Goal: Task Accomplishment & Management: Complete application form

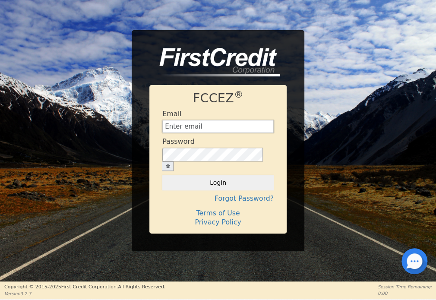
type input "[EMAIL_ADDRESS][DOMAIN_NAME]"
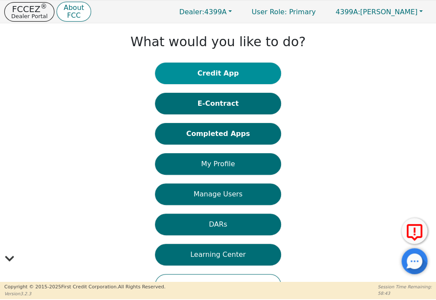
click at [213, 79] on button "Credit App" at bounding box center [218, 74] width 126 height 22
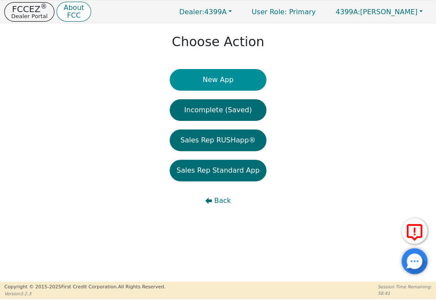
click at [223, 77] on button "New App" at bounding box center [218, 80] width 97 height 22
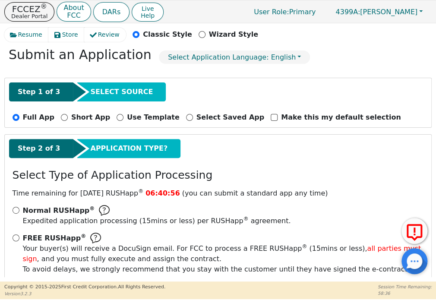
scroll to position [80, 0]
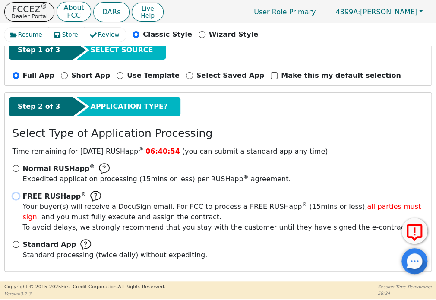
click at [17, 197] on input "FREE RUSHapp ® Your buyer(s) will receive a DocuSign email. For FCC to process …" at bounding box center [16, 196] width 7 height 7
radio input "true"
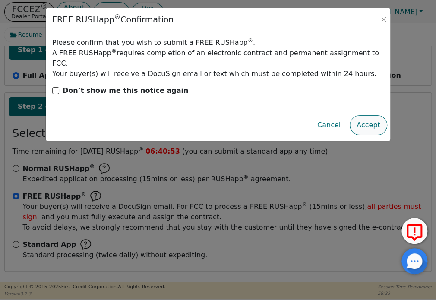
click at [371, 116] on button "Accept" at bounding box center [369, 125] width 38 height 20
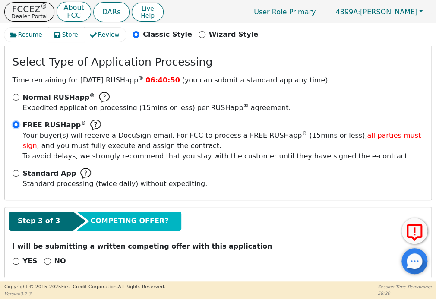
scroll to position [158, 0]
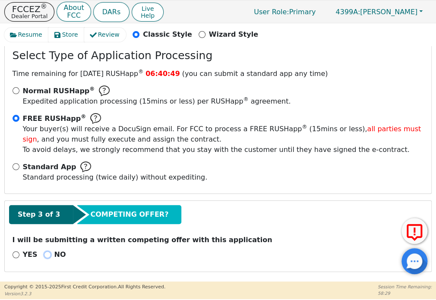
click at [45, 255] on input "NO" at bounding box center [47, 254] width 7 height 7
radio input "true"
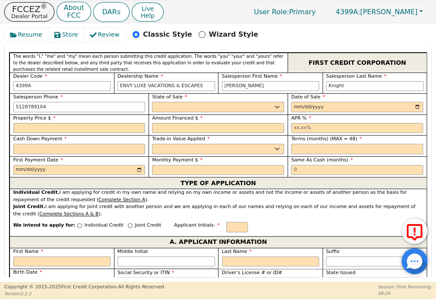
scroll to position [417, 0]
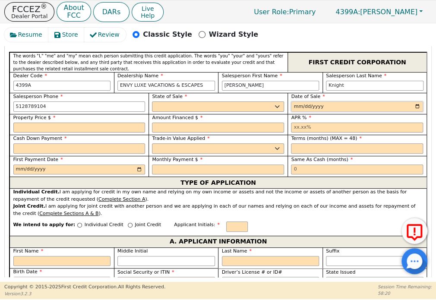
click at [415, 105] on input "date" at bounding box center [357, 107] width 132 height 10
type input "2025-10-15"
click at [87, 123] on input "text" at bounding box center [79, 128] width 132 height 10
click at [220, 99] on div "State of Sale AK AL AR AZ CA CO CT DC DE FL GA HI IA ID IL IN KS KY LA MA MD ME…" at bounding box center [218, 102] width 132 height 19
click at [216, 108] on select "AK AL AR AZ CA CO CT DC DE FL GA HI IA ID IL IN KS KY LA MA MD ME MI MN MO MS M…" at bounding box center [218, 107] width 132 height 10
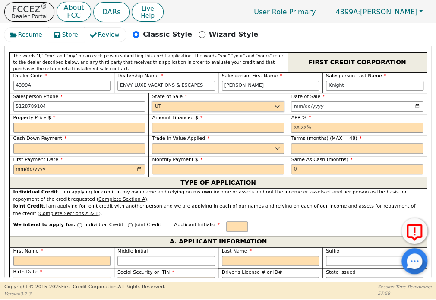
click at [152, 102] on select "AK AL AR AZ CA CO CT DC DE FL GA HI IA ID IL IN KS KY LA MA MD ME MI MN MO MS M…" at bounding box center [218, 107] width 132 height 10
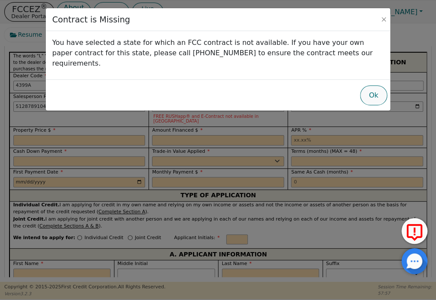
click at [372, 86] on button "Ok" at bounding box center [373, 96] width 27 height 20
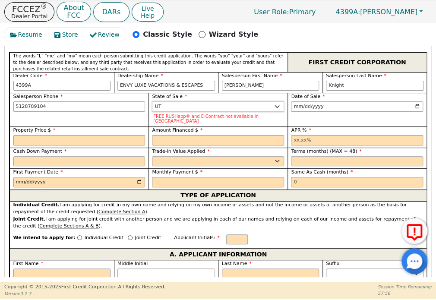
click at [191, 106] on select "AK AL AR AZ CA CO CT DC DE FL GA HI IA ID IL IN KS KY LA MA MD ME MI MN MO MS M…" at bounding box center [218, 107] width 132 height 10
select select "TX"
click at [152, 102] on select "AK AL AR AZ CA CO CT DC DE FL GA HI IA ID IL IN KS KY LA MA MD ME MI MN MO MS M…" at bounding box center [218, 107] width 132 height 10
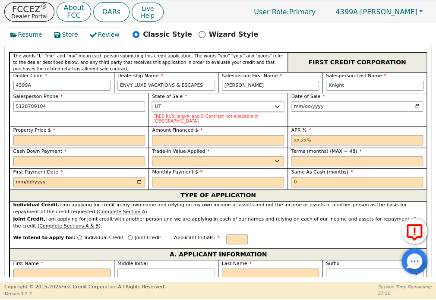
scroll to position [417, 0]
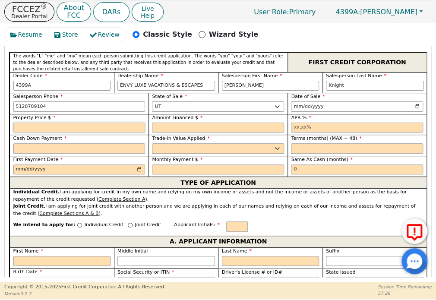
click at [54, 127] on input "text" at bounding box center [79, 128] width 132 height 10
type input "10848.00"
click at [41, 127] on input "10848.00" at bounding box center [79, 128] width 132 height 10
click at [41, 125] on input "10848.00" at bounding box center [79, 128] width 132 height 10
click at [41, 124] on input "10848.00" at bounding box center [79, 128] width 132 height 10
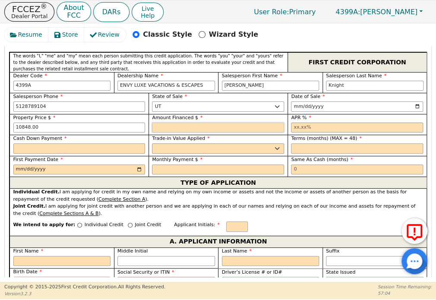
click at [174, 125] on input "text" at bounding box center [218, 128] width 132 height 10
paste input "10848.00"
type input "10848.00"
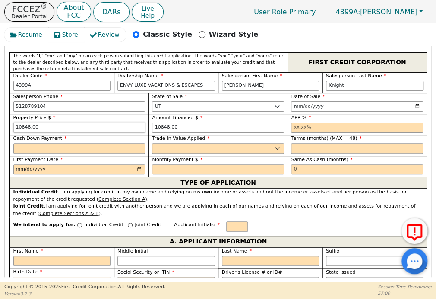
drag, startPoint x: 21, startPoint y: 126, endPoint x: 16, endPoint y: 127, distance: 4.4
click at [16, 127] on input "10848.00" at bounding box center [79, 128] width 132 height 10
type input "11848.00"
click at [87, 146] on input "text" at bounding box center [79, 148] width 132 height 10
type input "1000.00"
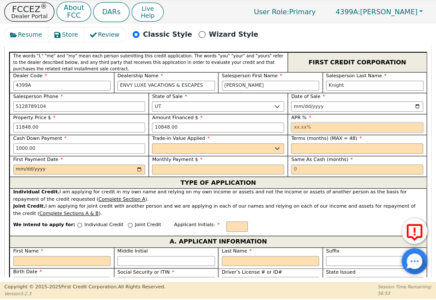
click at [332, 125] on input "text" at bounding box center [357, 128] width 132 height 10
type input "17.99"
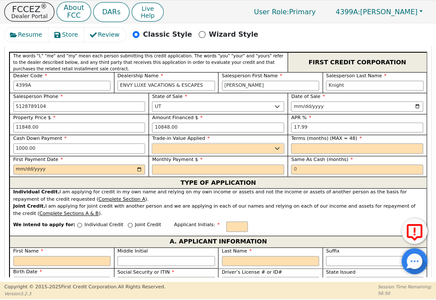
click at [271, 146] on select "Yes No" at bounding box center [218, 148] width 132 height 10
click at [152, 143] on select "Yes No" at bounding box center [218, 148] width 132 height 10
click at [168, 146] on select "Yes No" at bounding box center [218, 148] width 132 height 10
select select "n"
click at [152, 143] on select "Yes No" at bounding box center [218, 148] width 132 height 10
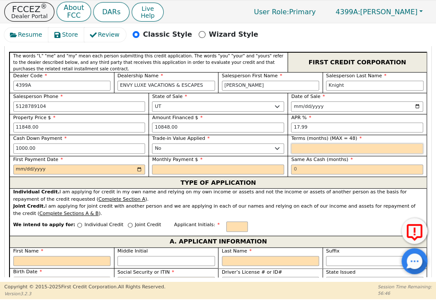
click at [313, 150] on input "text" at bounding box center [357, 148] width 132 height 10
type input "48"
click at [138, 167] on input "date" at bounding box center [79, 170] width 132 height 10
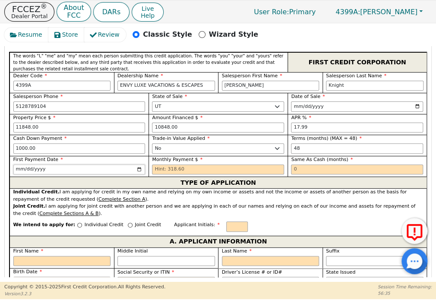
type input "2025-11-15"
click at [187, 165] on input "text" at bounding box center [218, 170] width 132 height 10
click at [174, 170] on input "text" at bounding box center [218, 170] width 132 height 10
type input "318.60"
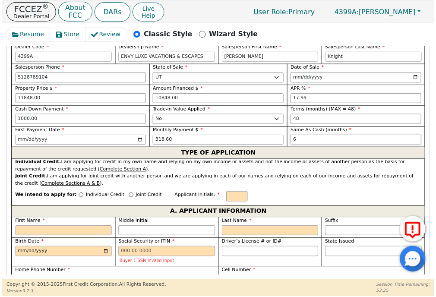
scroll to position [460, 0]
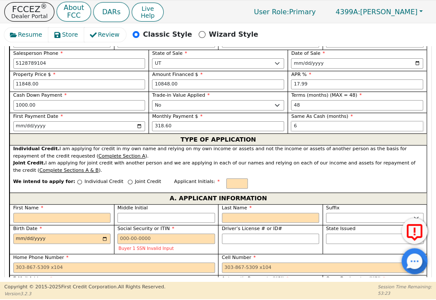
type input "6"
drag, startPoint x: 22, startPoint y: 216, endPoint x: 24, endPoint y: 210, distance: 5.8
click at [22, 216] on input "First Name" at bounding box center [62, 218] width 98 height 10
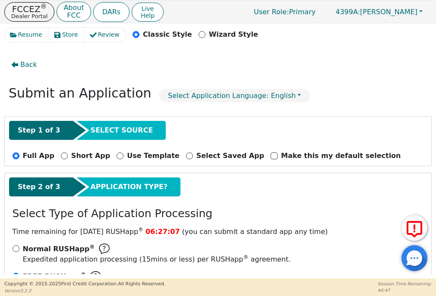
select select "[GEOGRAPHIC_DATA]"
select select "n"
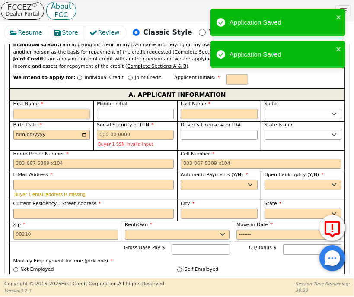
scroll to position [611, 0]
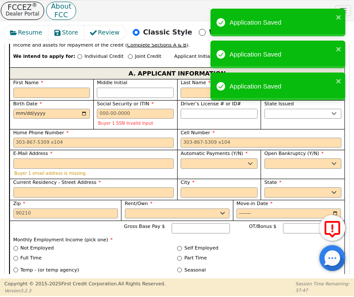
click at [231, 118] on div "Driver’s License # or ID#" at bounding box center [219, 114] width 84 height 29
click at [150, 109] on input "Social Security or ITIN" at bounding box center [135, 114] width 77 height 10
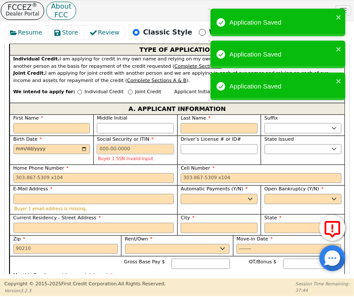
scroll to position [568, 0]
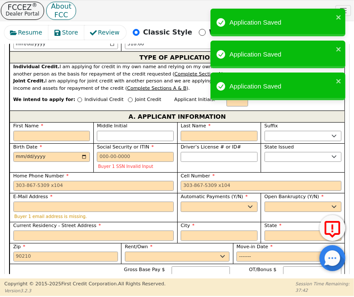
click at [174, 96] on label "Applicant Initials:" at bounding box center [197, 101] width 46 height 10
click at [54, 131] on input "First Name" at bounding box center [51, 136] width 77 height 10
click at [39, 131] on input "First Name" at bounding box center [51, 136] width 77 height 10
paste input "Christina"
type input "Christina"
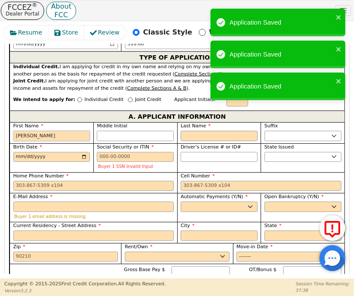
type input "C"
type input "Christina"
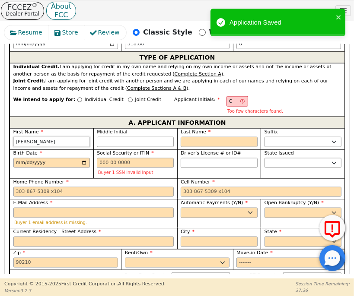
type input "Christina"
click at [208, 137] on input "Last Name" at bounding box center [219, 142] width 77 height 10
paste input "Johnson"
type input "Johnson"
type input "CJ"
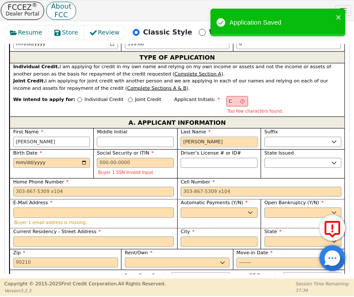
type input "[PERSON_NAME]"
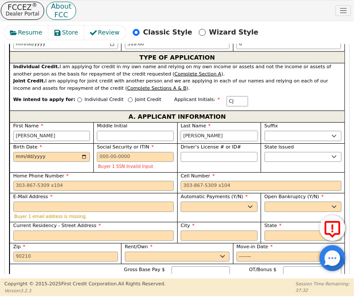
type input "Johnson"
click at [135, 131] on input "Middle Initial" at bounding box center [135, 136] width 77 height 10
type input "E"
type input "CEJ"
type input "Christina E Johnson"
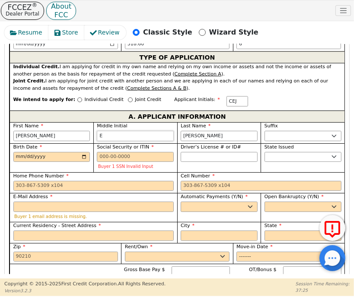
type input "E"
click at [69, 152] on input "Birth Date" at bounding box center [51, 157] width 77 height 10
click at [86, 150] on span at bounding box center [85, 149] width 7 height 7
click at [83, 147] on span at bounding box center [85, 149] width 7 height 7
click at [72, 152] on input "Birth Date" at bounding box center [51, 157] width 77 height 10
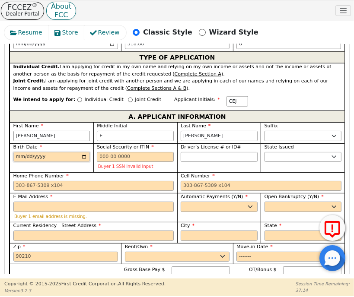
click at [46, 152] on input "Birth Date" at bounding box center [51, 157] width 77 height 10
type input "1974-03-12"
click at [276, 152] on select "AK AL AR AZ CA CO CT DC DE FL GA HI IA ID IL IN KS KY LA MA MD ME MI MN MO MS M…" at bounding box center [302, 157] width 77 height 10
select select "TX"
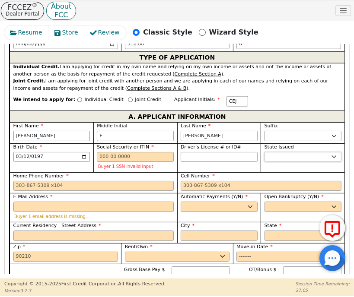
click at [278, 152] on select "AK AL AR AZ CA CO CT DC DE FL GA HI IA ID IL IN KS KY LA MA MD ME MI MN MO MS M…" at bounding box center [302, 157] width 77 height 10
click at [233, 152] on input "Driver’s License # or ID#" at bounding box center [219, 157] width 77 height 10
type input "********"
click at [114, 153] on div "Buyer 1 SSN Invalid Input" at bounding box center [135, 161] width 77 height 18
click at [115, 152] on input "Social Security or ITIN" at bounding box center [135, 157] width 77 height 10
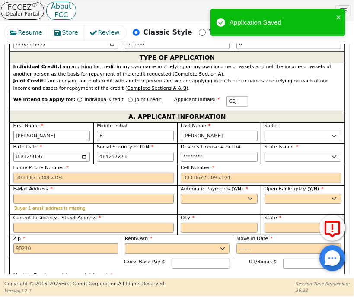
drag, startPoint x: 131, startPoint y: 165, endPoint x: 76, endPoint y: 167, distance: 54.9
click at [131, 173] on input "Home Phone Number" at bounding box center [93, 178] width 161 height 10
type input "***-**-7273"
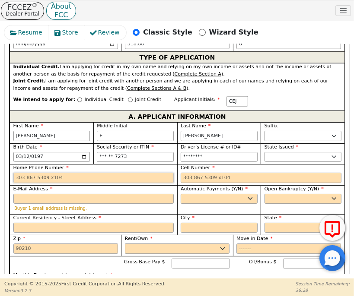
click at [112, 173] on input "Home Phone Number" at bounding box center [93, 178] width 161 height 10
click at [98, 194] on input "E-Mail Address" at bounding box center [93, 199] width 161 height 10
click at [77, 223] on input "Current Residency - Street Address" at bounding box center [93, 228] width 161 height 10
paste input "3208 Mystic Summit Drive"
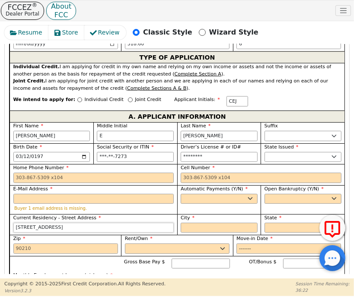
type input "3208 Mystic Summit Drive"
click at [63, 173] on input "Home Phone Number" at bounding box center [93, 178] width 161 height 10
paste input "512-415-3250"
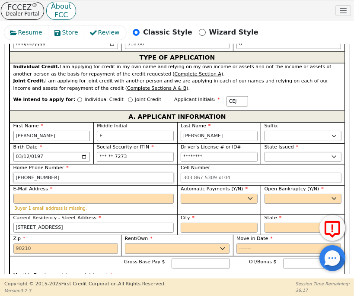
type input "512-415-3250"
click at [207, 173] on input "Cell Number" at bounding box center [261, 178] width 161 height 10
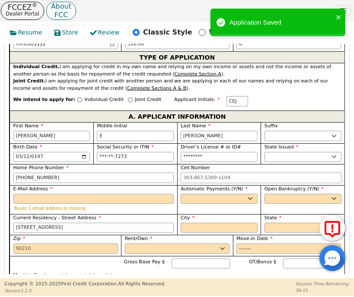
paste input "512-415-3250"
type input "512-415-3250"
click at [160, 194] on input "E-Mail Address" at bounding box center [93, 199] width 161 height 10
click at [111, 194] on input "E-Mail Address" at bounding box center [93, 199] width 161 height 10
paste input "cethetford@icloud.com"
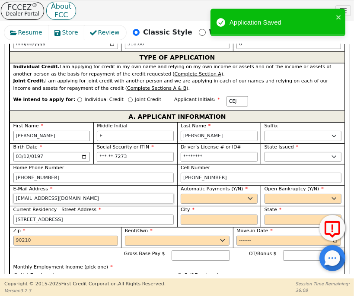
type input "cethetford@icloud.com"
click at [202, 194] on select "Yes No" at bounding box center [219, 199] width 77 height 10
select select "y"
click at [181, 194] on select "Yes No" at bounding box center [219, 199] width 77 height 10
type input "Christina E Johnson"
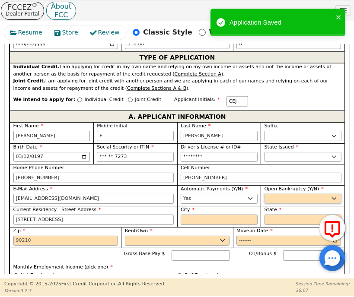
click at [320, 194] on select "Yes No" at bounding box center [302, 199] width 77 height 10
select select "n"
click at [264, 194] on select "Yes No" at bounding box center [302, 199] width 77 height 10
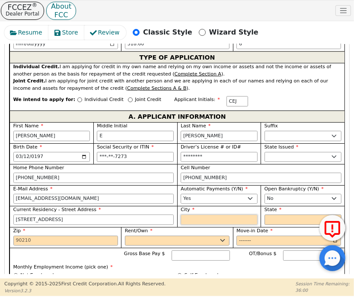
click at [217, 215] on input "City" at bounding box center [219, 220] width 77 height 10
paste input "Cedar Park"
type input "Cedar Park"
click at [294, 215] on select "AK AL AR AZ CA CO CT DC DE FL GA HI IA ID IL IN KS KY LA MA MD ME MI MN MO MS M…" at bounding box center [302, 220] width 77 height 10
select select "TX"
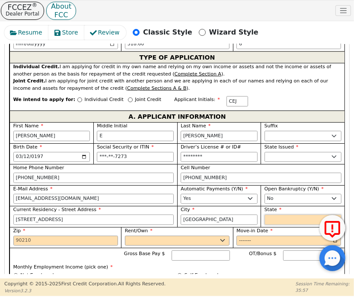
click at [294, 215] on select "AK AL AR AZ CA CO CT DC DE FL GA HI IA ID IL IN KS KY LA MA MD ME MI MN MO MS M…" at bounding box center [302, 220] width 77 height 10
click at [40, 236] on input "Zip" at bounding box center [65, 241] width 105 height 10
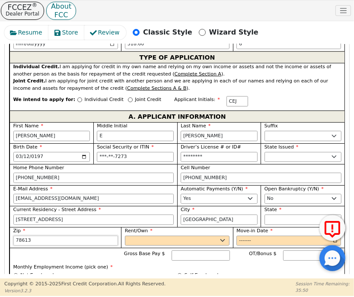
type input "78613"
click at [181, 236] on select "Rent Own" at bounding box center [177, 241] width 105 height 10
select select "Own"
click at [125, 236] on select "Rent Own" at bounding box center [177, 241] width 105 height 10
click at [247, 236] on input "Move-in Date" at bounding box center [288, 241] width 105 height 10
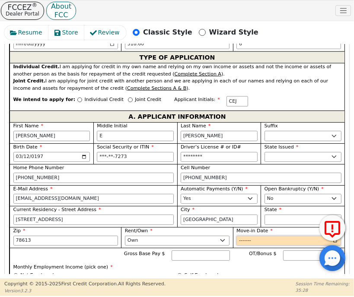
click at [269, 236] on input "Move-in Date" at bounding box center [288, 241] width 105 height 10
click at [266, 236] on input "Move-in Date" at bounding box center [288, 241] width 105 height 10
type input "2018-11"
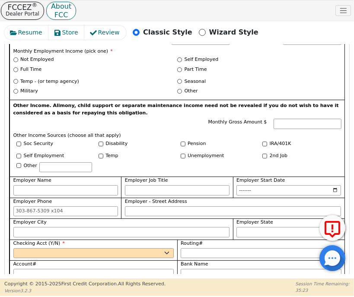
scroll to position [698, 0]
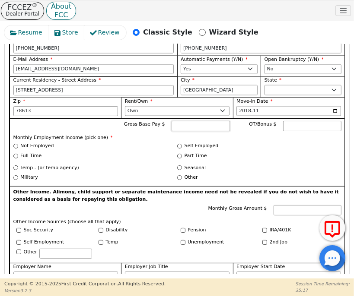
click at [214, 121] on input "Gross Base Pay $" at bounding box center [200, 126] width 58 height 10
type input "5000.00"
click at [14, 154] on input "Full Time" at bounding box center [15, 156] width 5 height 5
radio input "true"
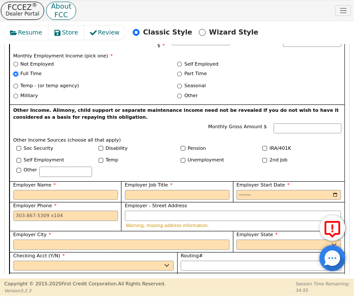
scroll to position [784, 0]
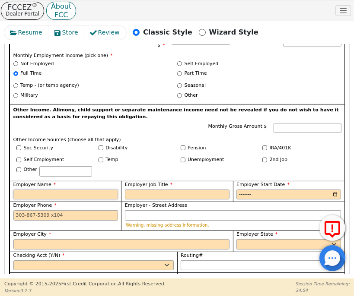
click at [45, 190] on input "Employer Name" at bounding box center [65, 195] width 105 height 10
type input "Canidium"
type input "S"
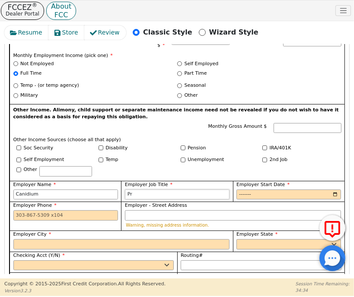
type input "P"
click at [134, 190] on input "Techincal Practice Lead" at bounding box center [177, 195] width 105 height 10
click at [128, 190] on input "Techincal Practice Lead" at bounding box center [177, 195] width 105 height 10
type input "Technical Practice Lead"
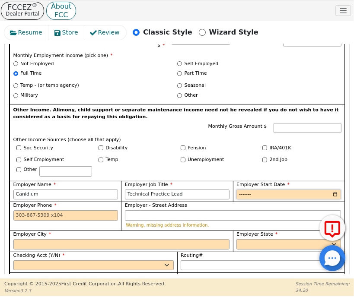
click at [258, 190] on input "Employer Start Date" at bounding box center [288, 195] width 105 height 10
click at [247, 190] on input "Employer Start Date" at bounding box center [288, 195] width 105 height 10
type input "2015-04"
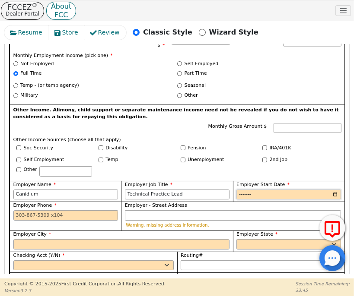
type input "0002-04"
type input "2012-04"
click at [71, 210] on input "Employer Phone" at bounding box center [65, 215] width 105 height 10
click at [66, 210] on input "Employer Phone" at bounding box center [65, 215] width 105 height 10
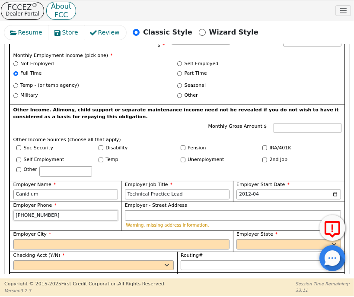
type input "877-651-1837"
click at [152, 210] on input "Employer - Street Address" at bounding box center [233, 215] width 216 height 10
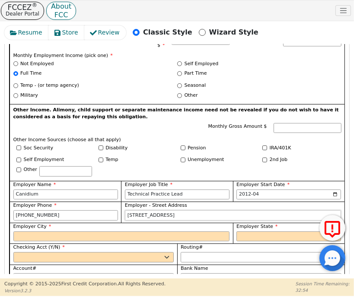
type input "123 N College Ave Ste 120"
click at [166, 232] on input "Employer City" at bounding box center [121, 237] width 216 height 10
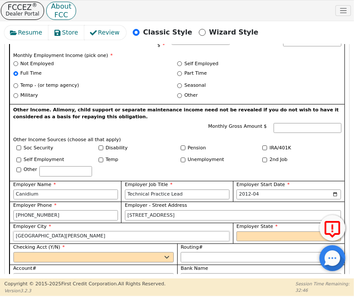
type input "Fort Collins"
select select "CO"
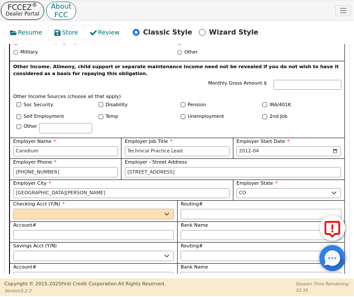
click at [92, 209] on select "Yes No" at bounding box center [93, 214] width 161 height 10
click at [13, 209] on select "Yes No" at bounding box center [93, 214] width 161 height 10
click at [86, 209] on select "Yes No" at bounding box center [93, 214] width 161 height 10
select select "y"
click at [13, 209] on select "Yes No" at bounding box center [93, 214] width 161 height 10
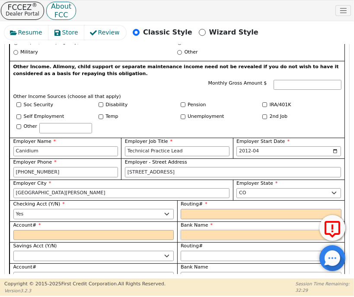
click at [217, 230] on input "Bank Name" at bounding box center [261, 235] width 161 height 10
type input "U"
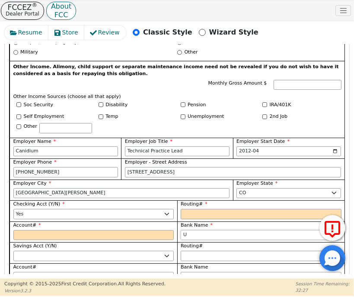
type input "Us"
type input "U"
type input "sU"
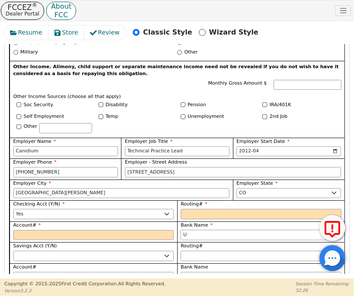
type input "sU"
type input "U"
click at [241, 230] on input "U" at bounding box center [261, 235] width 161 height 10
type input "US"
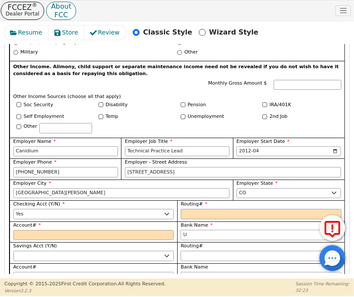
type input "US"
type input "USA"
type input "USAA"
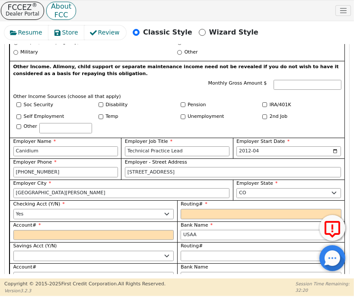
type input "USAA"
click at [210, 209] on input "Routing#" at bounding box center [261, 214] width 161 height 10
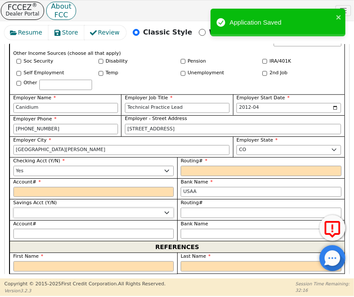
click at [161, 208] on select "Yes No" at bounding box center [93, 213] width 161 height 10
select select "n"
click at [13, 208] on select "Yes No" at bounding box center [93, 213] width 161 height 10
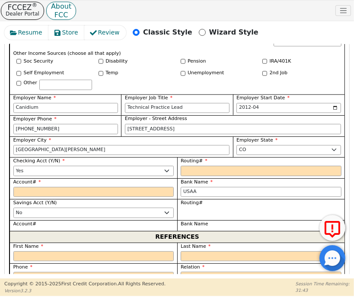
click at [178, 157] on div "Routing#" at bounding box center [261, 167] width 168 height 21
click at [184, 166] on input "Routing#" at bounding box center [261, 171] width 161 height 10
type input "3"
type input "*"
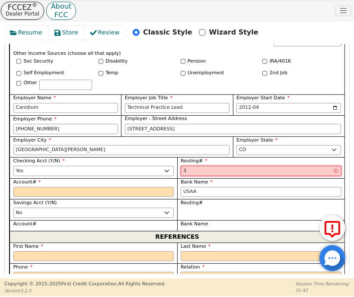
type input "31"
type input "**"
type input "314"
type input "***"
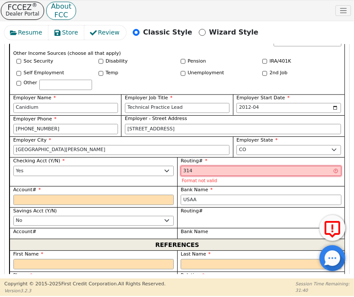
type input "3140"
type input "****"
type input "31407"
type input "*****"
type input "314074"
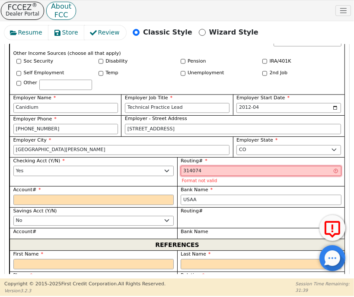
type input "******"
type input "3140742"
type input "*******"
type input "31407426"
type input "********"
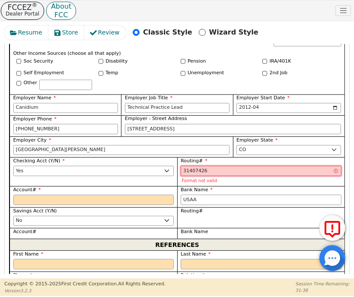
type input "314074269"
type input "*********"
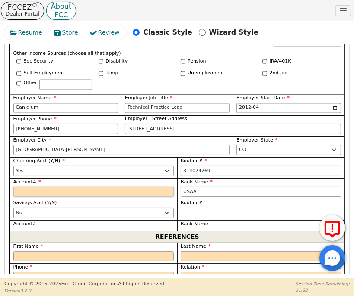
type input "*********"
click at [149, 187] on input "Account#" at bounding box center [93, 192] width 161 height 10
type input "0"
type input "*"
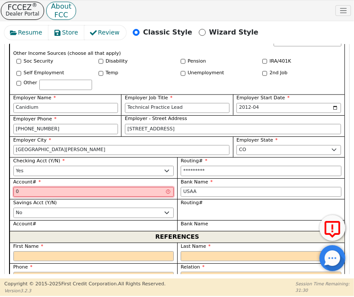
type input "02"
type input "**"
type input "021"
type input "***"
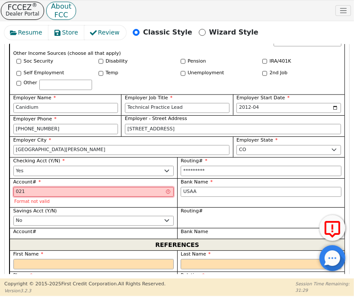
type input "0213"
type input "****"
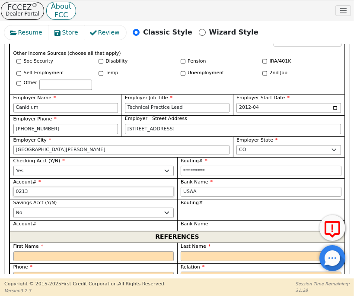
type input "02130"
type input "*****"
type input "021309"
type input "******"
type input "0213096"
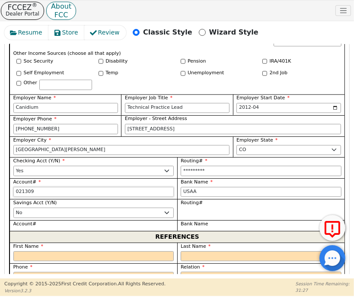
type input "*******"
type input "02130960"
type input "********"
type input "021309601"
type input "*********"
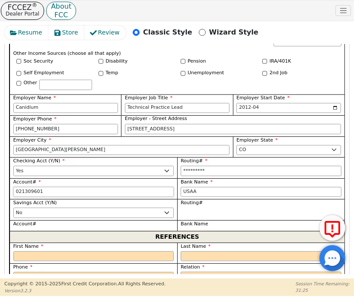
type input "0213096013"
type input "**********"
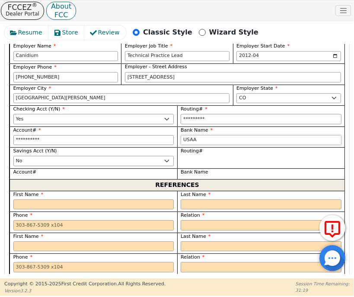
scroll to position [957, 0]
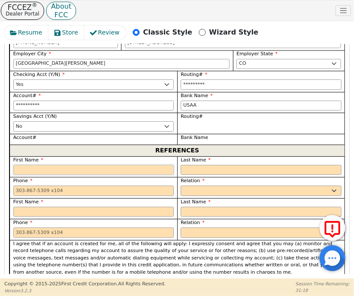
click at [90, 165] on input "text" at bounding box center [93, 170] width 161 height 10
click at [151, 157] on label "First Name" at bounding box center [93, 160] width 161 height 7
click at [128, 165] on input "text" at bounding box center [93, 170] width 161 height 10
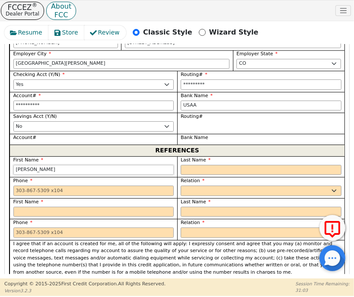
type input "Andria"
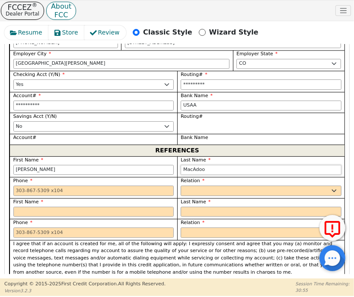
type input "MacAdoo"
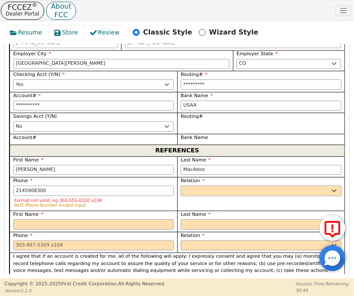
type input "214-590-8300"
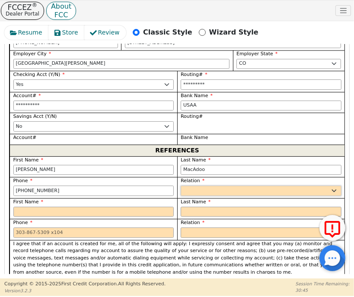
click at [248, 186] on select "FATHER MOTHER SISTER BROTHER DAUGHTER SON CO-WORKER NEIGHBOR FRIEND COUSIN G-MO…" at bounding box center [261, 191] width 161 height 10
select select "FRIEND"
click at [181, 186] on select "FATHER MOTHER SISTER BROTHER DAUGHTER SON CO-WORKER NEIGHBOR FRIEND COUSIN G-MO…" at bounding box center [261, 191] width 161 height 10
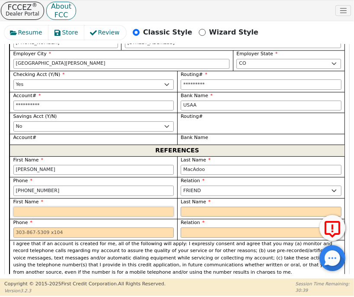
click at [143, 207] on input "text" at bounding box center [93, 212] width 161 height 10
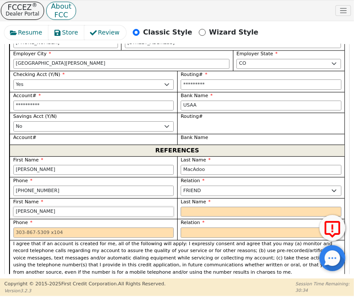
type input "Andy"
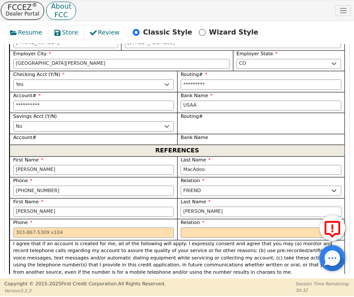
type input "Davis"
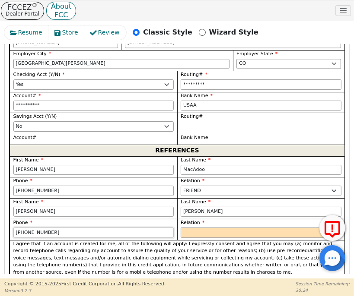
type input "832-279-3004"
click at [245, 228] on select "FATHER MOTHER SISTER BROTHER DAUGHTER SON CO-WORKER NEIGHBOR FRIEND COUSIN G-MO…" at bounding box center [261, 233] width 161 height 10
select select "FRIEND"
click at [181, 228] on select "FATHER MOTHER SISTER BROTHER DAUGHTER SON CO-WORKER NEIGHBOR FRIEND COUSIN G-MO…" at bounding box center [261, 233] width 161 height 10
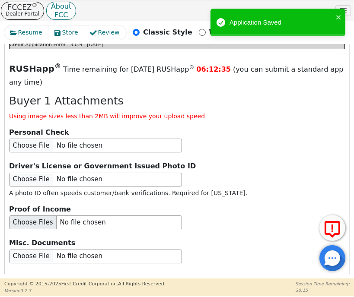
scroll to position [1454, 0]
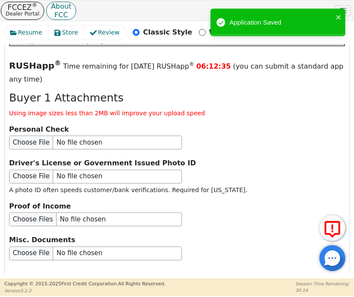
click at [60, 276] on button "Submit Application" at bounding box center [63, 286] width 108 height 20
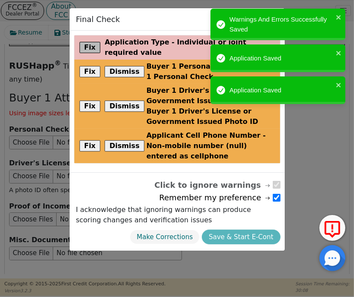
click at [95, 46] on button "Fix" at bounding box center [89, 47] width 21 height 11
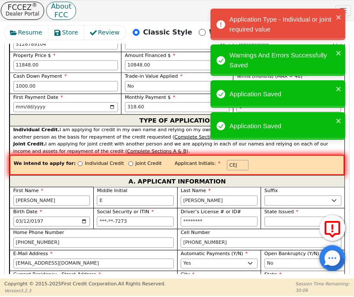
scroll to position [503, 0]
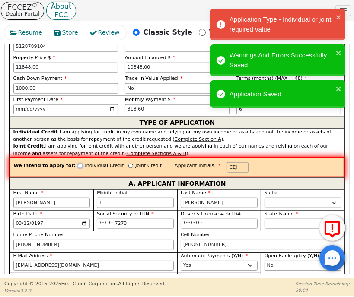
click at [78, 164] on input "Individual Credit" at bounding box center [80, 166] width 5 height 5
radio input "true"
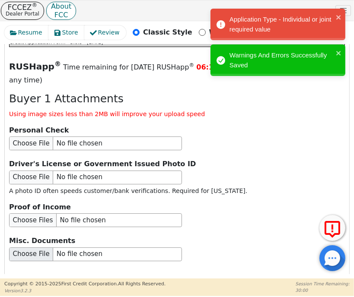
scroll to position [1455, 0]
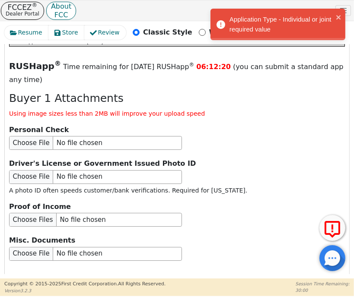
click at [73, 276] on button "Submit Application" at bounding box center [63, 286] width 108 height 20
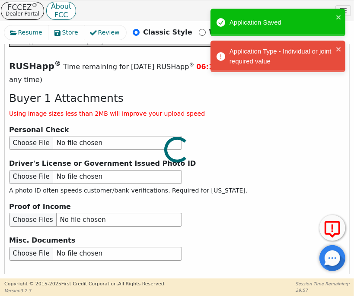
scroll to position [1454, 0]
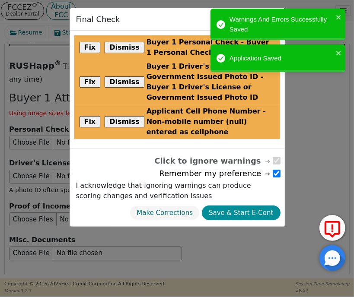
click at [245, 206] on button "Save & Start E-Cont" at bounding box center [241, 213] width 78 height 15
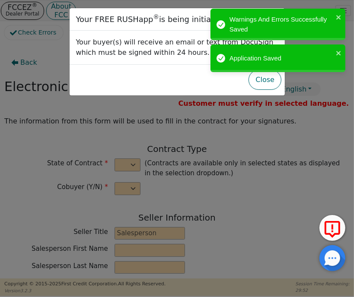
select select "n"
type input "CEO"
type input "Joshua"
type input "Knight"
type input "ENVY LUXE VACATIONS & ESCAPES"
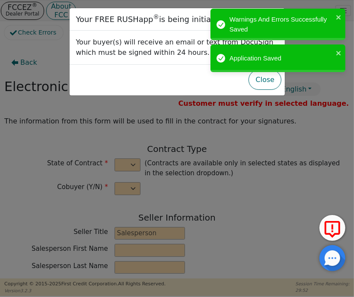
type input "539 W COMMERCE ST #1887"
type input "DALLAS"
select select "TX"
type input "75208"
type input "Christina"
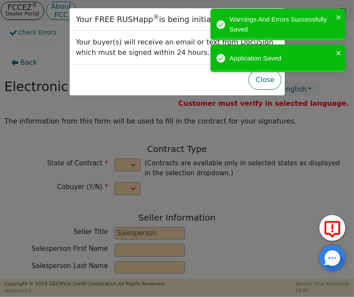
type input "Johnson"
type input "cethetford@icloud.com"
type input "3208 Mystic Summit Drive"
type input "Cedar Park"
select select "TX"
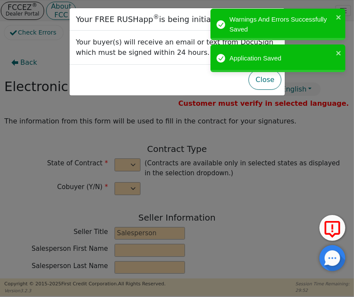
type input "78613"
type input "2025-10-15"
type input "17.99"
type input "2025-11-15"
type input "48"
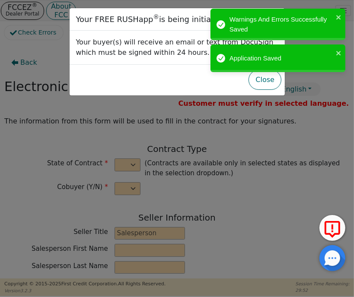
type input "6"
type input "11848.00"
type input "1000.00"
type input "10848.00"
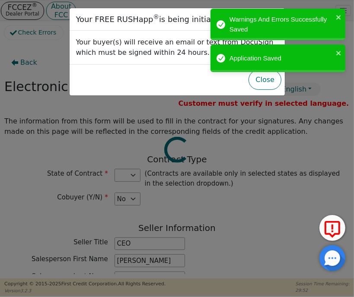
select select "TX"
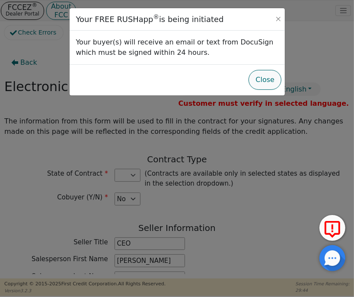
click at [260, 86] on button "Close" at bounding box center [264, 80] width 33 height 20
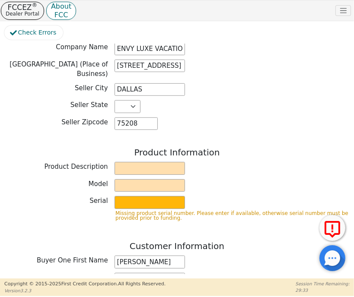
scroll to position [259, 0]
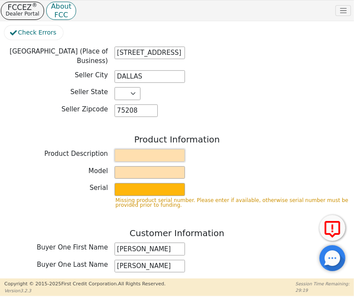
click at [143, 149] on input "text" at bounding box center [149, 155] width 71 height 13
type input "Travel Membership"
type input "p"
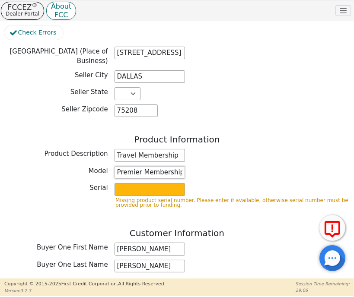
type input "Premier Membership"
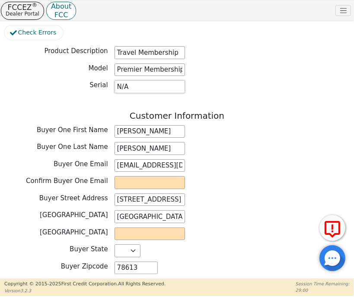
scroll to position [389, 0]
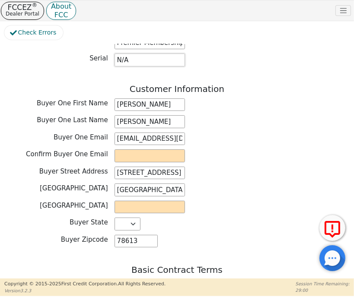
type input "N/A"
click at [161, 149] on input "email" at bounding box center [149, 155] width 71 height 13
click at [135, 133] on input "cethetford@icloud.com" at bounding box center [149, 139] width 70 height 13
click at [135, 133] on input "cethetford@icloud.com" at bounding box center [149, 139] width 71 height 13
paste input "Cedar Park"
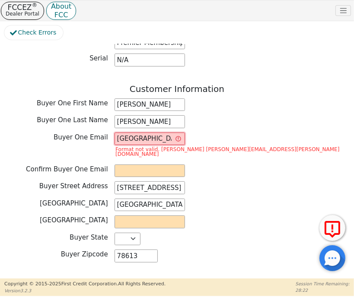
click at [128, 133] on input "Cedar Park@icloud.com" at bounding box center [149, 139] width 71 height 13
click at [207, 133] on div "Cedar Park@icloud.com Format not valid. eg john.smith@example.com" at bounding box center [231, 147] width 235 height 28
click at [187, 133] on div "Cedar Park@icloud.com Format not valid. eg john.smith@example.com" at bounding box center [231, 147] width 235 height 28
click at [168, 133] on input "Cedar Park@icloud.com" at bounding box center [149, 139] width 71 height 13
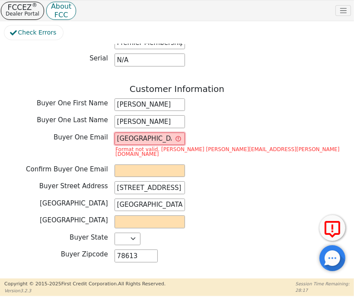
click at [157, 133] on input "Cedar Park@icloud.com" at bounding box center [149, 139] width 71 height 13
paste input "email"
click at [146, 133] on input "Cedar Park" at bounding box center [149, 139] width 71 height 13
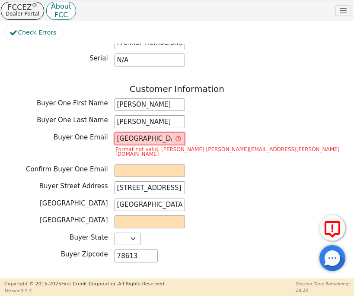
click at [146, 133] on input "Cedar Park" at bounding box center [149, 139] width 71 height 13
paste input "cethetford@icloud.com"
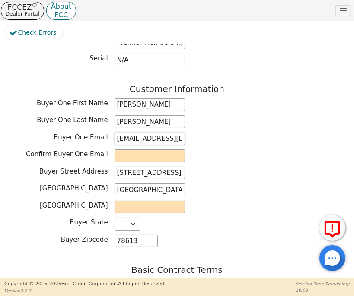
scroll to position [0, 1]
type input "cethetford@icloud.com"
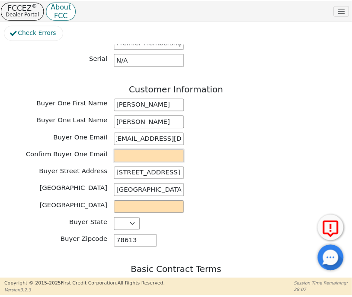
scroll to position [0, 0]
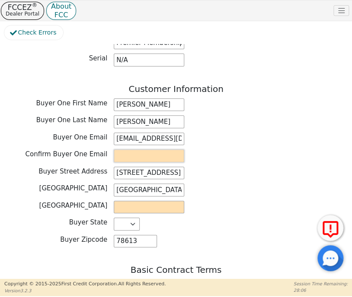
paste input "cethetford@icloud.com"
type input "cethetford@icloud.com"
click at [211, 149] on div "Confirm Buyer One Email cethetford@icloud.com" at bounding box center [175, 155] width 343 height 13
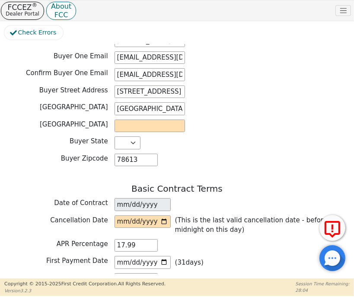
scroll to position [475, 0]
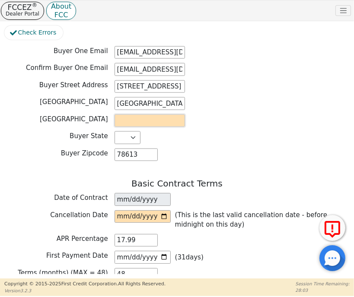
click at [143, 114] on input "text" at bounding box center [149, 120] width 71 height 13
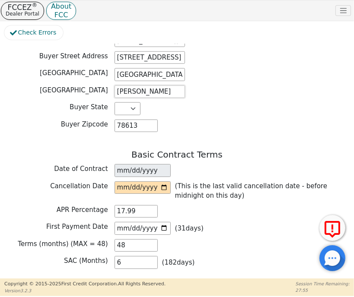
scroll to position [518, 0]
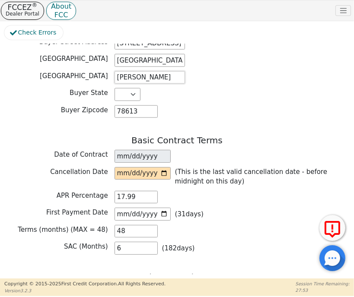
type input "Travis"
click at [161, 167] on input "date" at bounding box center [142, 173] width 56 height 13
type input "2025-10-18"
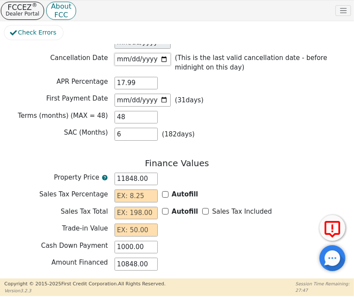
scroll to position [648, 0]
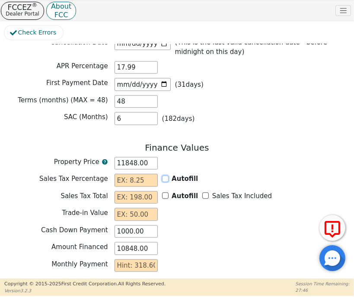
click at [165, 176] on input "Autofill" at bounding box center [165, 179] width 6 height 6
checkbox input "true"
type input "0.00"
click at [202, 193] on input "Sales Tax Included" at bounding box center [205, 196] width 6 height 6
checkbox input "true"
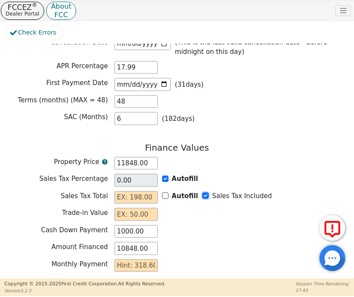
type input "0.00"
click at [118, 208] on input "text" at bounding box center [135, 214] width 43 height 13
type input "0.00"
click at [149, 261] on input "text" at bounding box center [135, 266] width 43 height 13
type input "3"
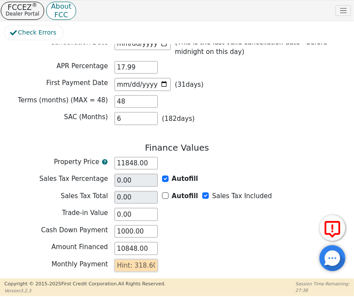
type input "144.00"
type input "31"
type input "1488.00"
type input "318"
type input "15264.00"
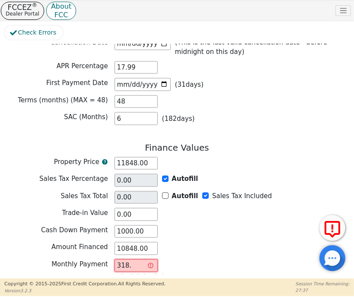
type input "318.6"
type input "15292.80"
type input "318.60"
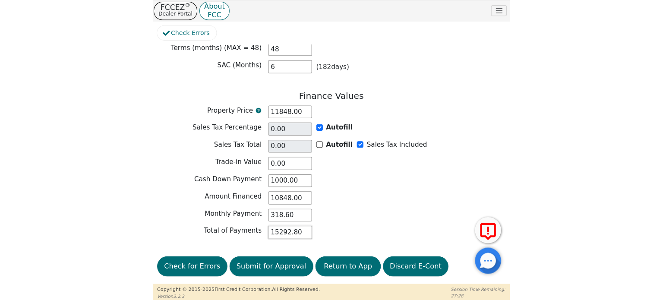
scroll to position [691, 0]
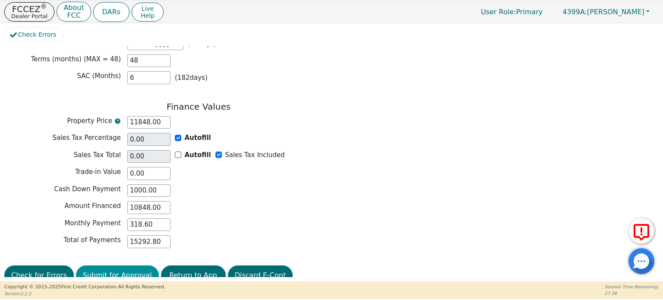
click at [107, 266] on button "Submit for Approval" at bounding box center [117, 276] width 83 height 20
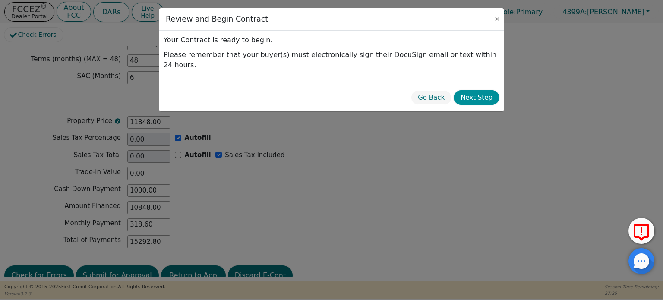
click at [436, 90] on button "Next Step" at bounding box center [477, 97] width 46 height 15
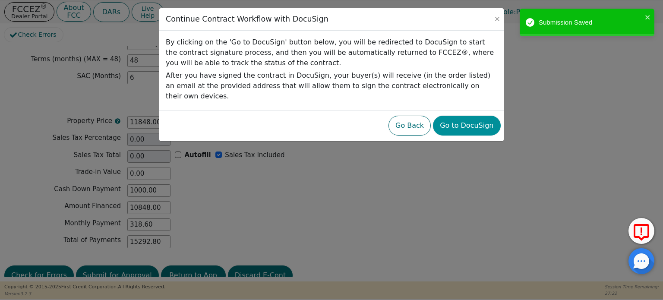
click at [436, 117] on button "Go to DocuSign" at bounding box center [466, 126] width 67 height 20
